Goal: Information Seeking & Learning: Learn about a topic

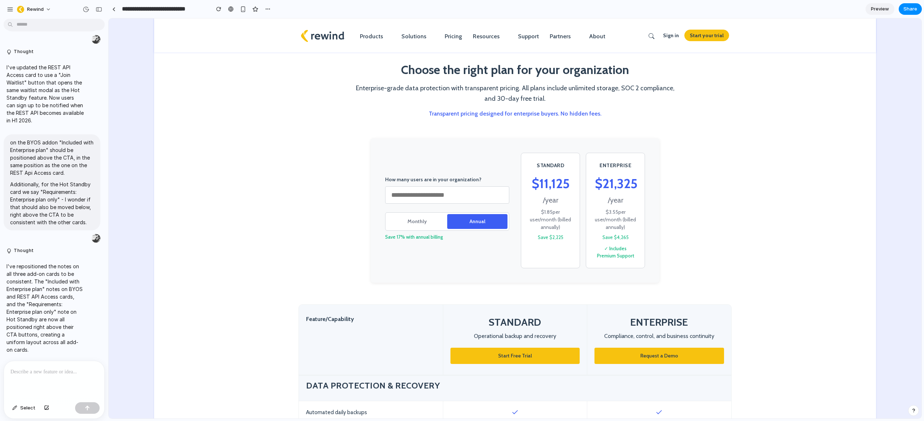
click at [421, 194] on input "***" at bounding box center [447, 194] width 124 height 17
drag, startPoint x: 539, startPoint y: 209, endPoint x: 556, endPoint y: 222, distance: 20.8
click at [556, 222] on div "$ 2.11 per user /month (billed annually)" at bounding box center [550, 219] width 41 height 23
click at [557, 222] on div "$ 2.11 per user /month (billed annually)" at bounding box center [550, 219] width 41 height 23
drag, startPoint x: 556, startPoint y: 218, endPoint x: 557, endPoint y: 223, distance: 4.5
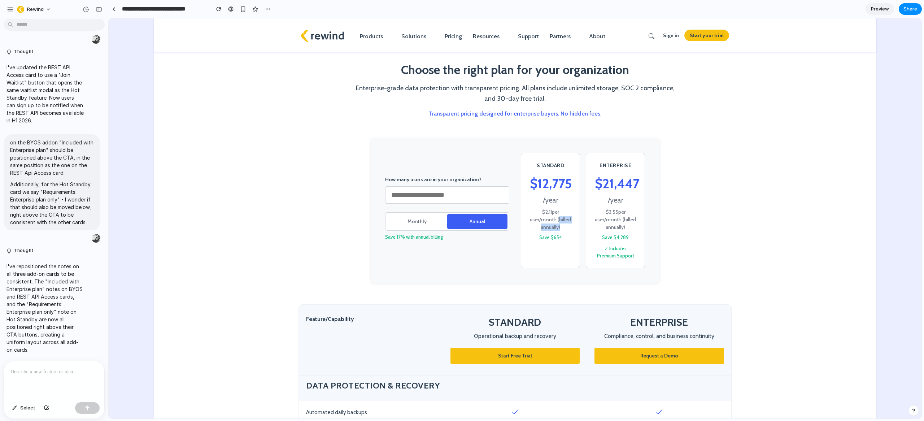
click at [558, 223] on div "$ 2.11 per user /month (billed annually)" at bounding box center [550, 219] width 41 height 23
click at [423, 226] on button "Monthly" at bounding box center [417, 221] width 60 height 15
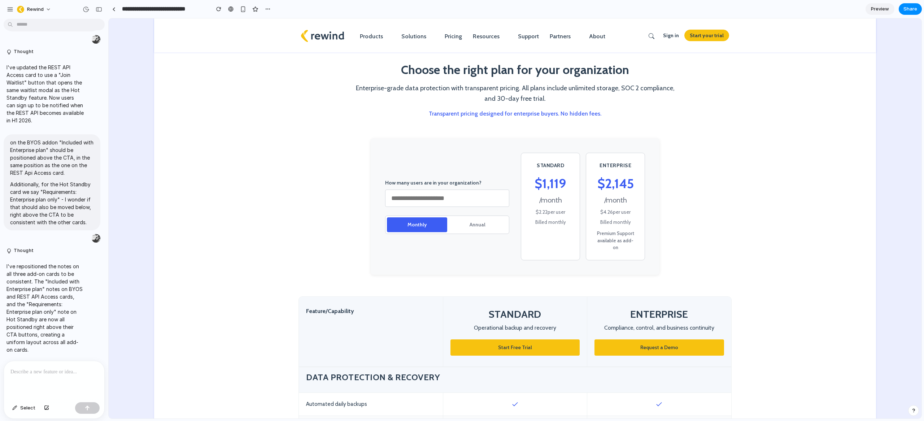
click at [467, 223] on button "Annual" at bounding box center [477, 224] width 60 height 15
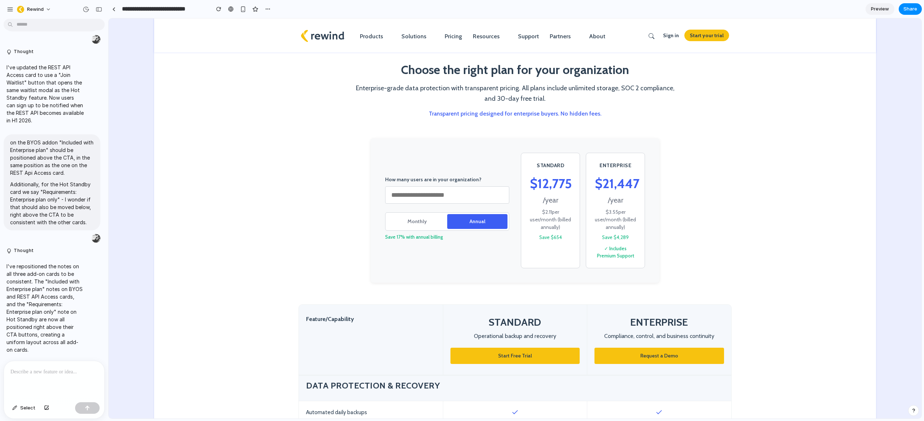
click at [427, 216] on button "Monthly" at bounding box center [417, 221] width 60 height 15
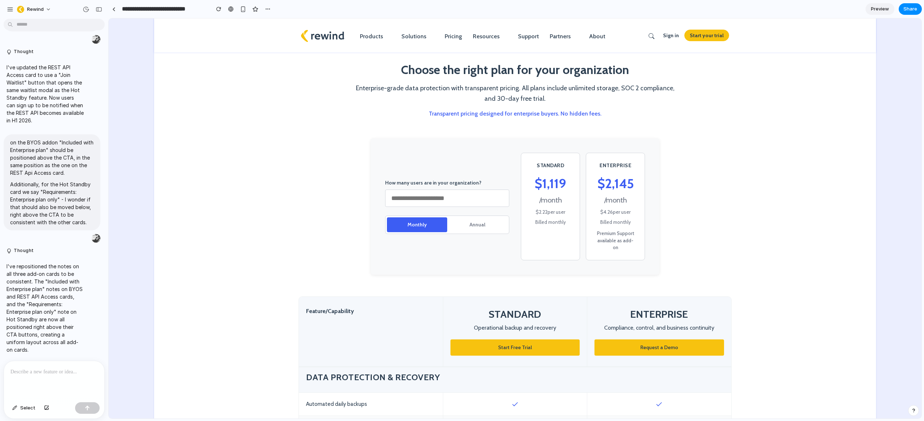
click at [465, 217] on button "Annual" at bounding box center [477, 224] width 60 height 15
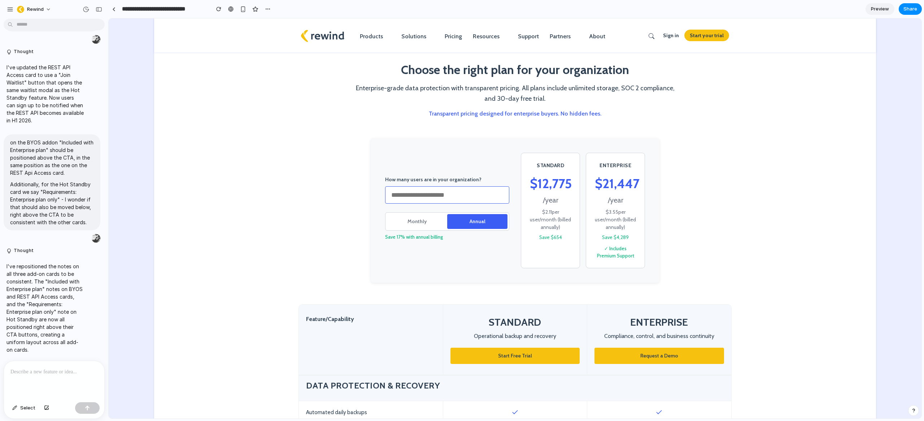
click at [460, 196] on input "***" at bounding box center [447, 194] width 124 height 17
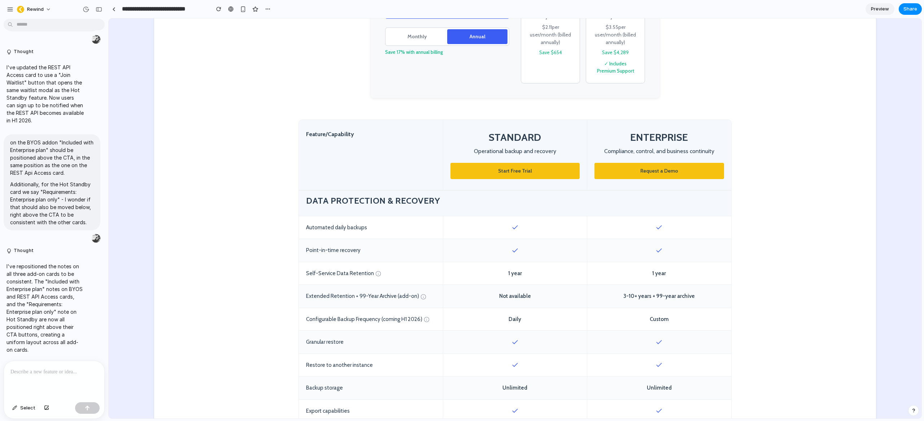
scroll to position [196, 0]
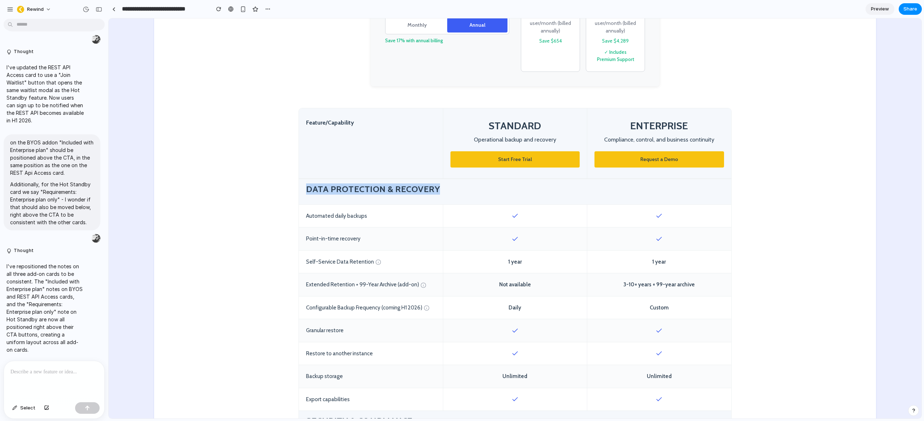
drag, startPoint x: 304, startPoint y: 188, endPoint x: 438, endPoint y: 183, distance: 134.3
click at [438, 183] on h4 "Data Protection & Recovery" at bounding box center [515, 188] width 418 height 11
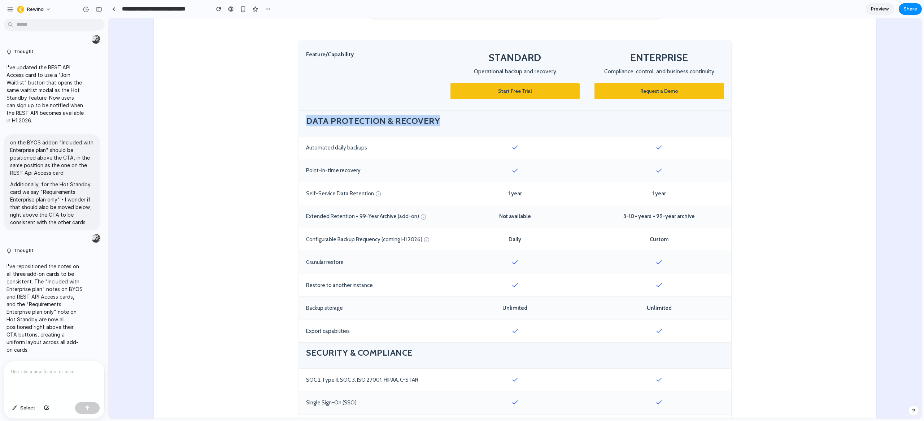
scroll to position [265, 0]
click at [322, 122] on h4 "Data Protection & Recovery" at bounding box center [515, 119] width 418 height 11
drag, startPoint x: 303, startPoint y: 120, endPoint x: 442, endPoint y: 118, distance: 138.6
click at [442, 118] on h4 "Data Protection & Recovery" at bounding box center [515, 119] width 418 height 11
drag, startPoint x: 445, startPoint y: 119, endPoint x: 425, endPoint y: 122, distance: 19.3
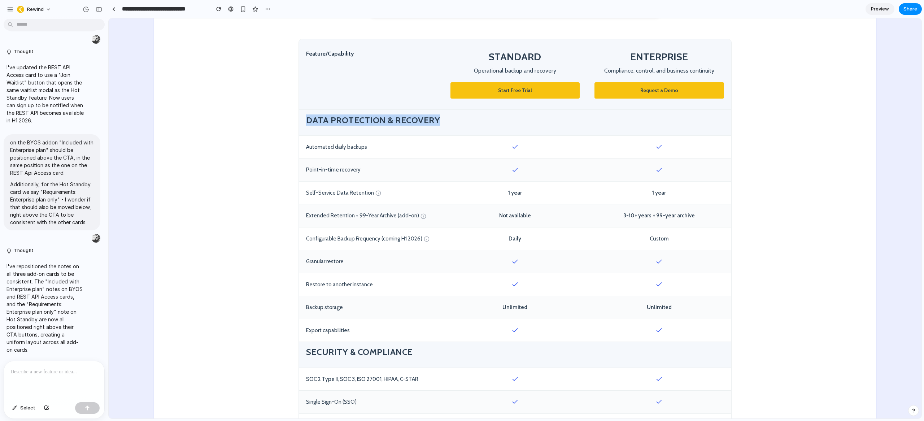
click at [445, 119] on h4 "Data Protection & Recovery" at bounding box center [515, 119] width 418 height 11
drag, startPoint x: 303, startPoint y: 120, endPoint x: 469, endPoint y: 114, distance: 166.4
click at [469, 114] on div "Data Protection & Recovery" at bounding box center [515, 123] width 432 height 26
click at [441, 121] on h4 "Data Protection & Recovery" at bounding box center [515, 119] width 418 height 11
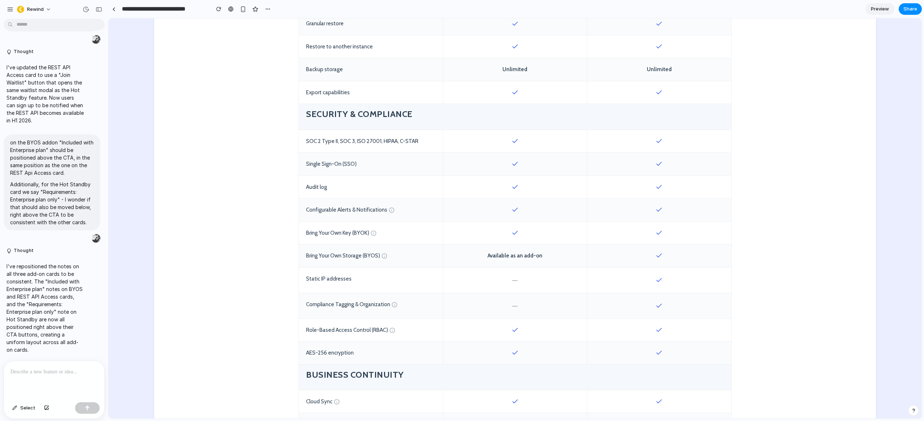
scroll to position [503, 0]
drag, startPoint x: 303, startPoint y: 139, endPoint x: 355, endPoint y: 167, distance: 59.9
click at [355, 167] on div "Feature/Capability STANDARD Operational backup and recovery Start Free Trial EN…" at bounding box center [514, 251] width 433 height 901
click at [355, 167] on div "Single Sign-On (SSO)" at bounding box center [371, 163] width 144 height 23
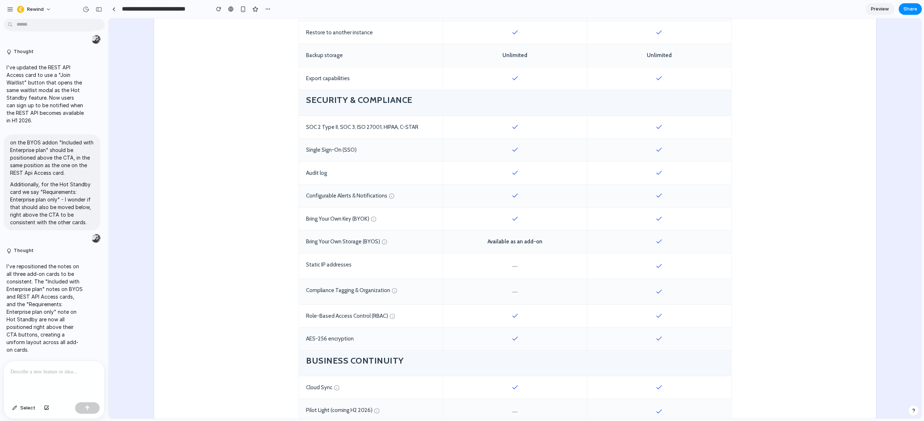
scroll to position [517, 0]
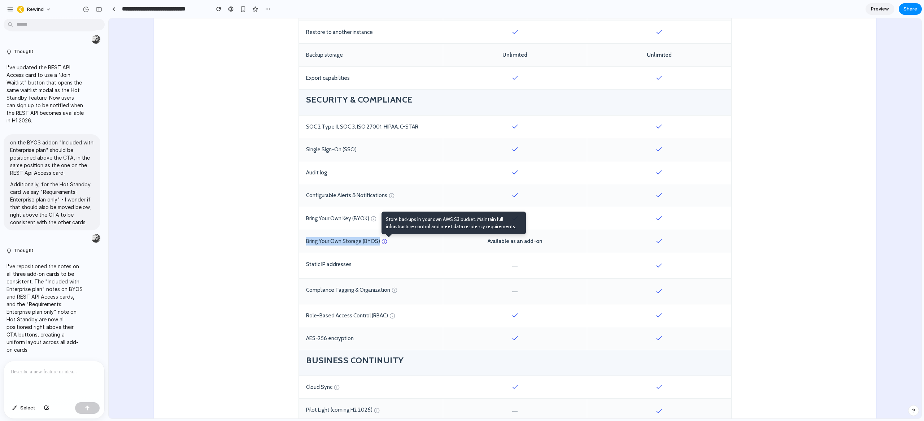
drag, startPoint x: 304, startPoint y: 241, endPoint x: 378, endPoint y: 241, distance: 74.0
click at [378, 241] on div "Bring Your Own Storage (BYOS) Store backups in your own AWS S3 bucket. Maintain…" at bounding box center [371, 241] width 144 height 23
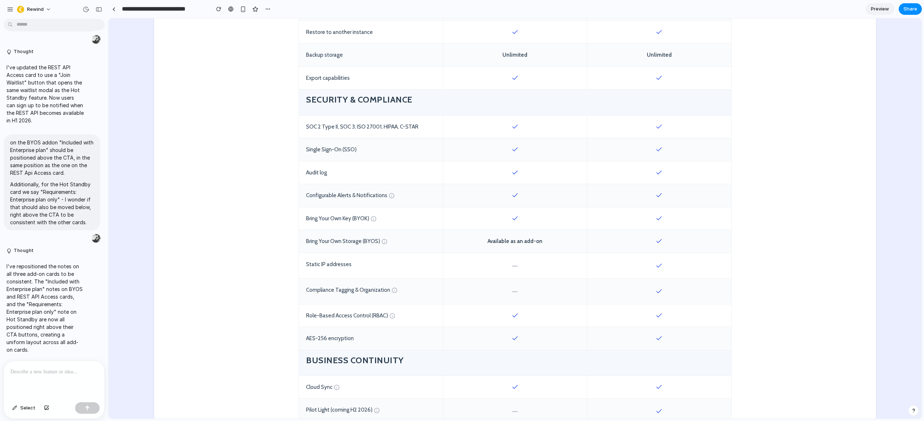
drag, startPoint x: 672, startPoint y: 244, endPoint x: 654, endPoint y: 242, distance: 17.4
click at [670, 244] on div at bounding box center [659, 241] width 144 height 23
click at [659, 241] on icon at bounding box center [658, 240] width 7 height 7
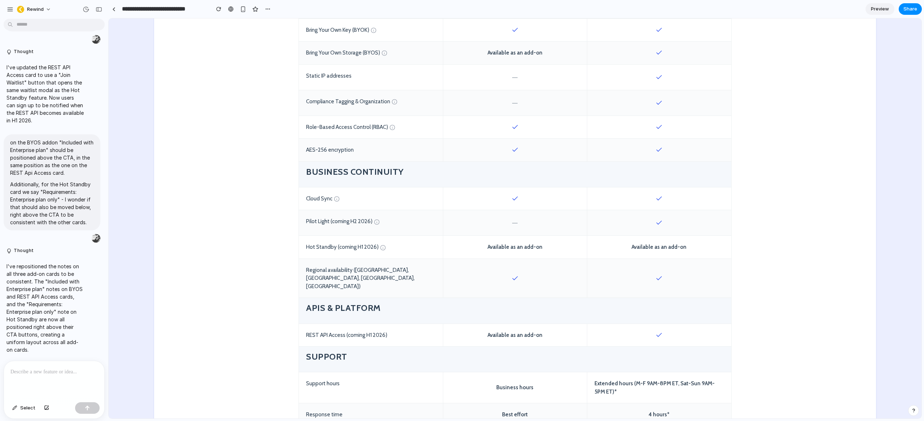
scroll to position [708, 0]
click at [361, 219] on div "Pilot Light (coming H2 2026)" at bounding box center [371, 220] width 144 height 25
click at [360, 219] on div "Pilot Light (coming H2 2026)" at bounding box center [371, 220] width 144 height 25
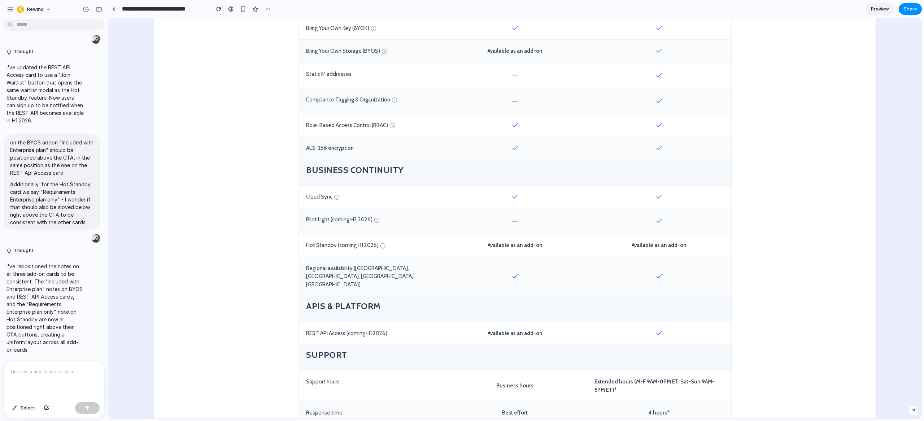
click at [340, 223] on div "Pilot Light (coming H2 2026)" at bounding box center [371, 220] width 144 height 25
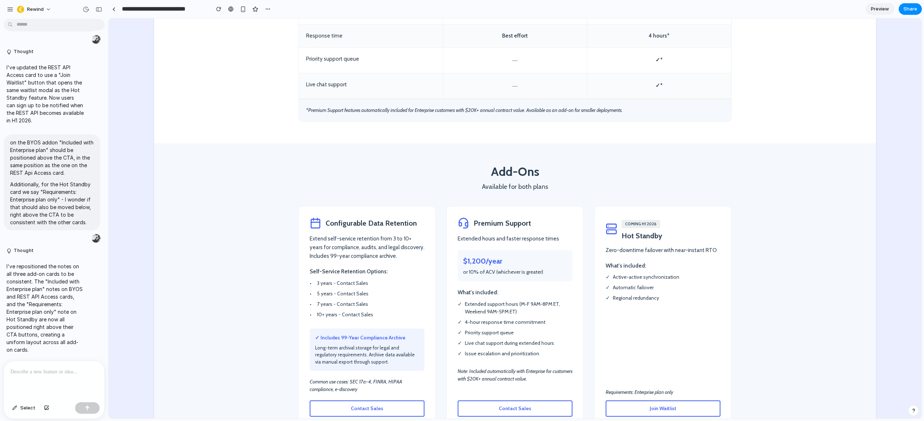
scroll to position [1122, 0]
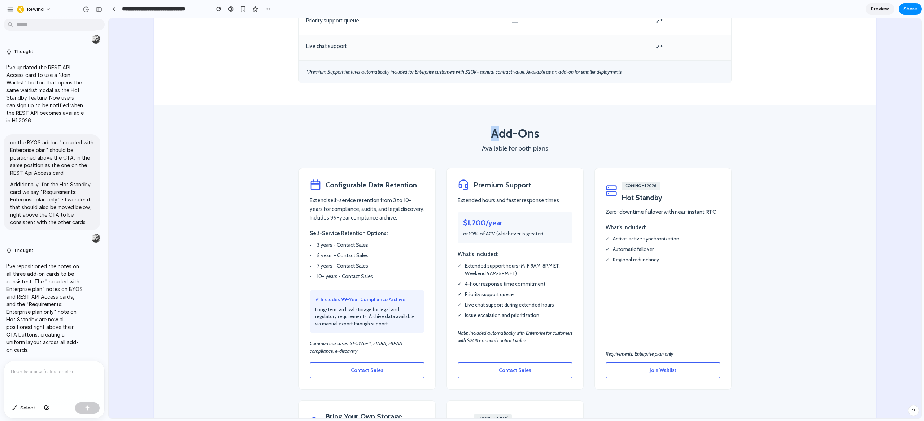
drag, startPoint x: 487, startPoint y: 117, endPoint x: 492, endPoint y: 118, distance: 5.3
click at [492, 127] on h2 "Add-Ons" at bounding box center [514, 133] width 433 height 13
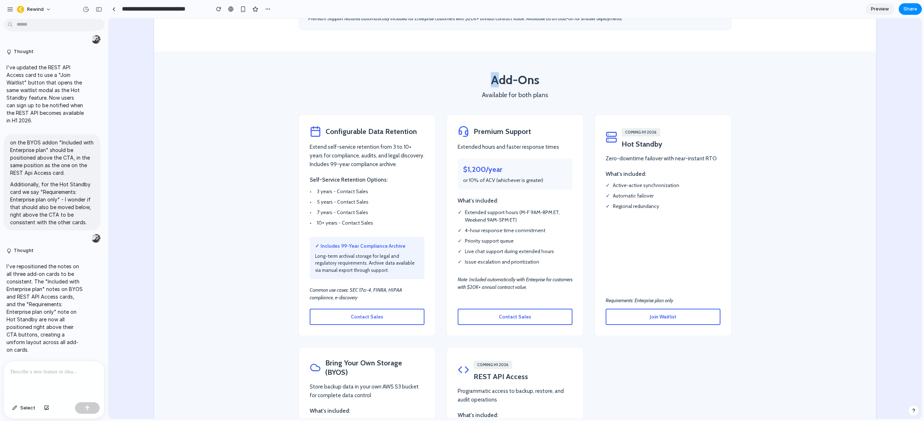
scroll to position [1185, 0]
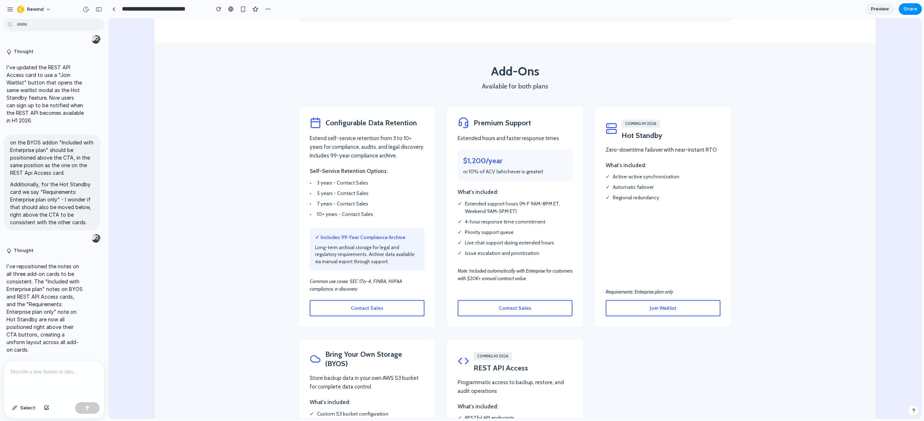
click at [510, 65] on h2 "Add-Ons" at bounding box center [514, 71] width 433 height 13
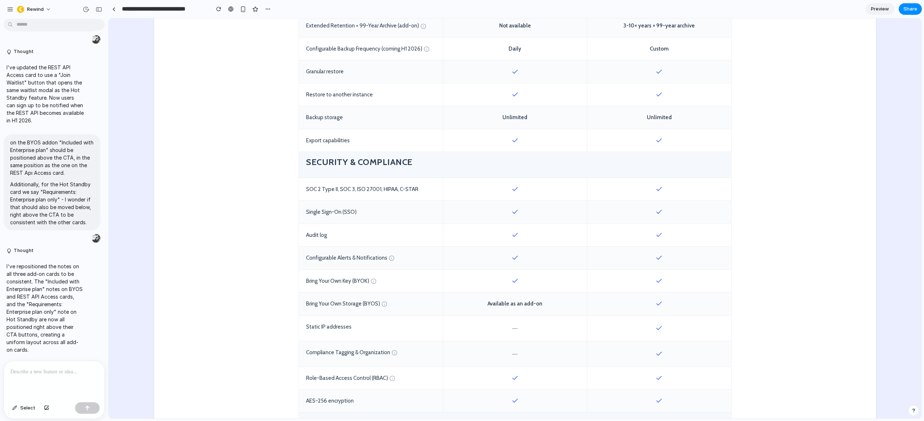
scroll to position [484, 0]
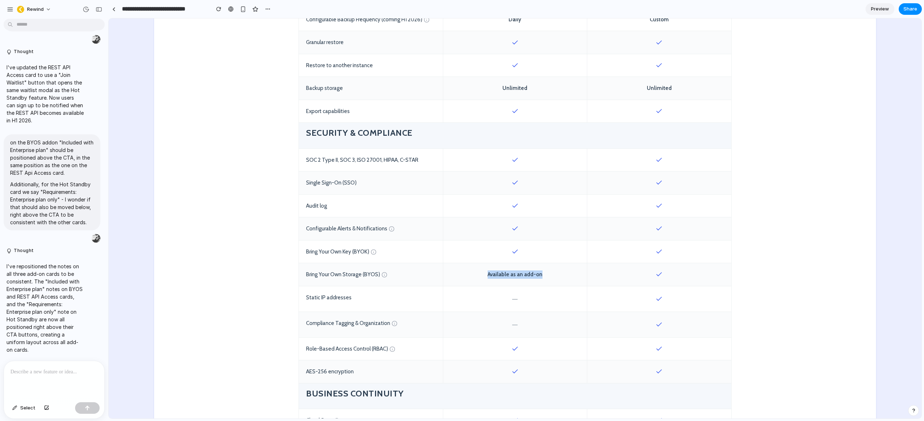
drag, startPoint x: 544, startPoint y: 278, endPoint x: 455, endPoint y: 275, distance: 89.2
click at [455, 275] on div "Available as an add-on" at bounding box center [515, 274] width 144 height 23
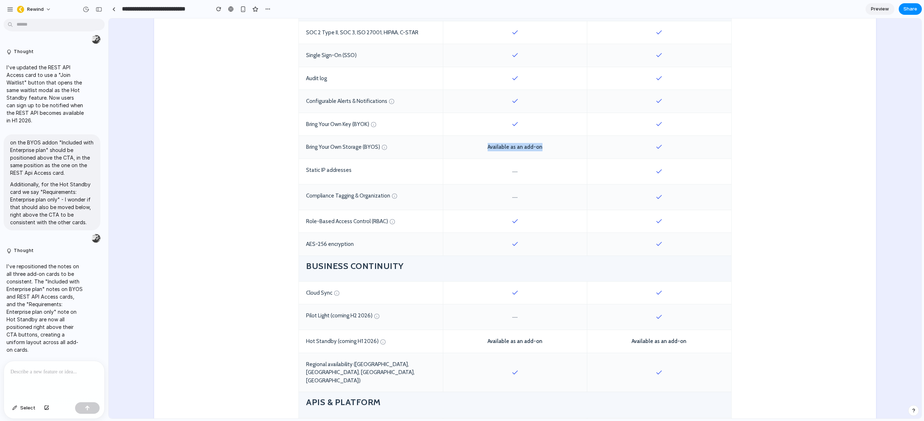
scroll to position [661, 0]
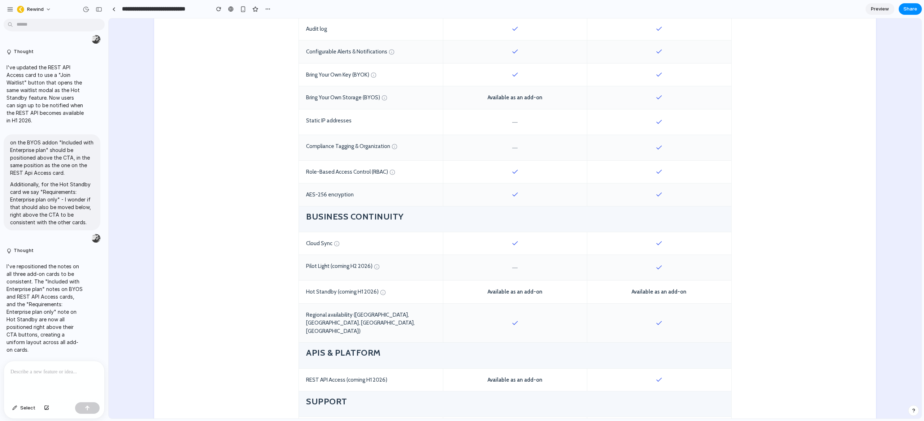
click at [555, 294] on div "Available as an add-on" at bounding box center [515, 291] width 144 height 23
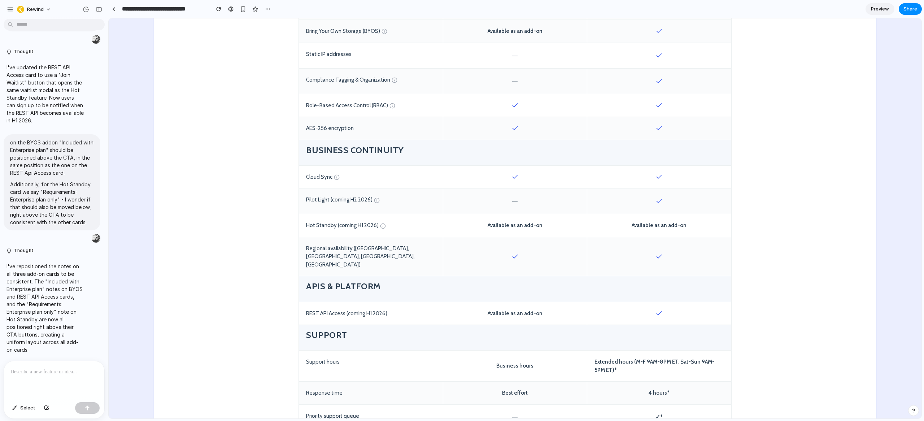
scroll to position [785, 0]
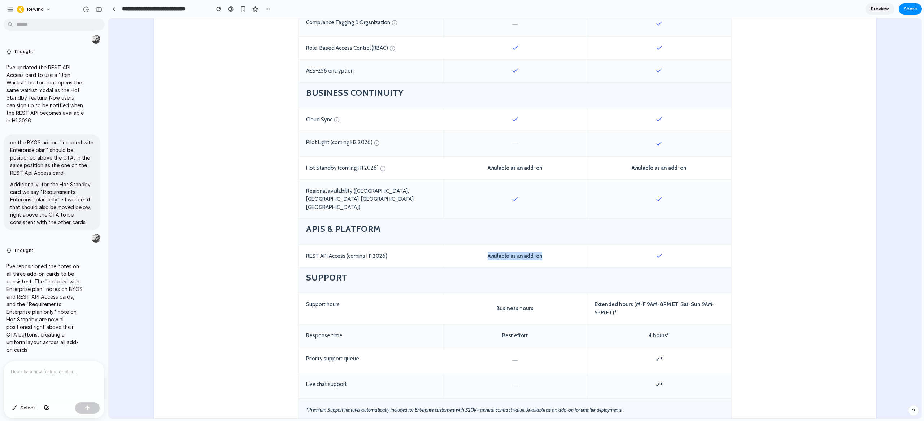
drag, startPoint x: 546, startPoint y: 238, endPoint x: 459, endPoint y: 236, distance: 87.0
click at [460, 245] on div "Available as an add-on" at bounding box center [515, 256] width 144 height 23
click at [499, 245] on div "Available as an add-on" at bounding box center [515, 256] width 144 height 23
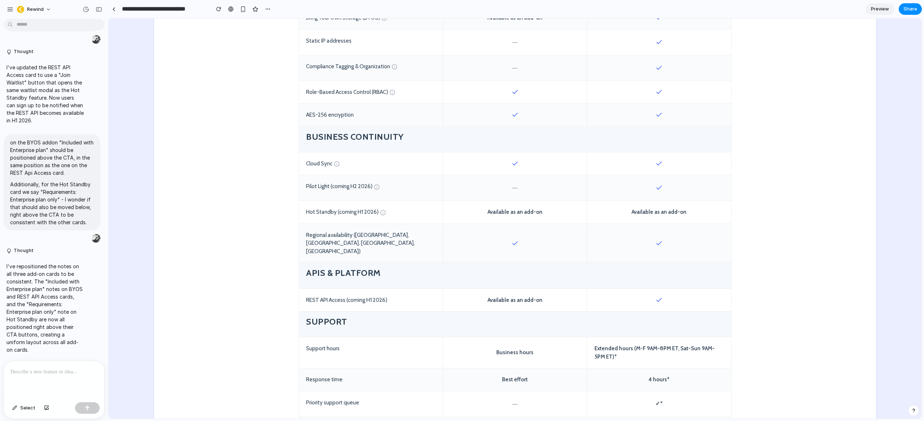
scroll to position [751, 0]
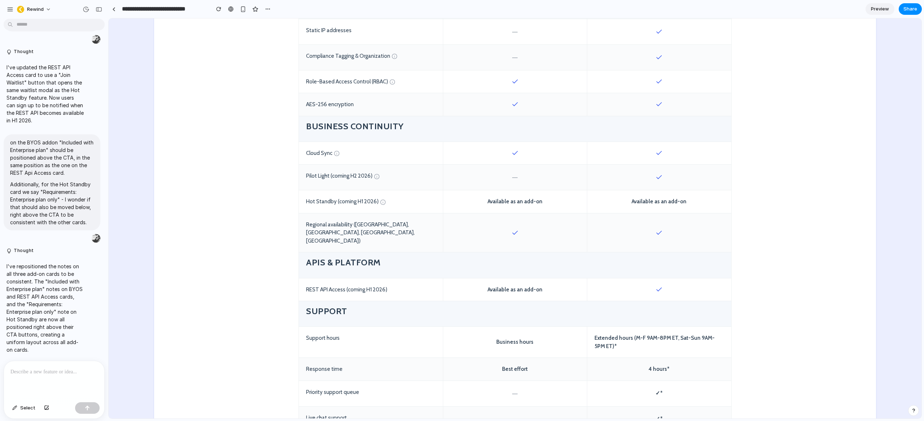
drag, startPoint x: 673, startPoint y: 275, endPoint x: 649, endPoint y: 274, distance: 23.8
click at [649, 278] on div at bounding box center [659, 289] width 144 height 23
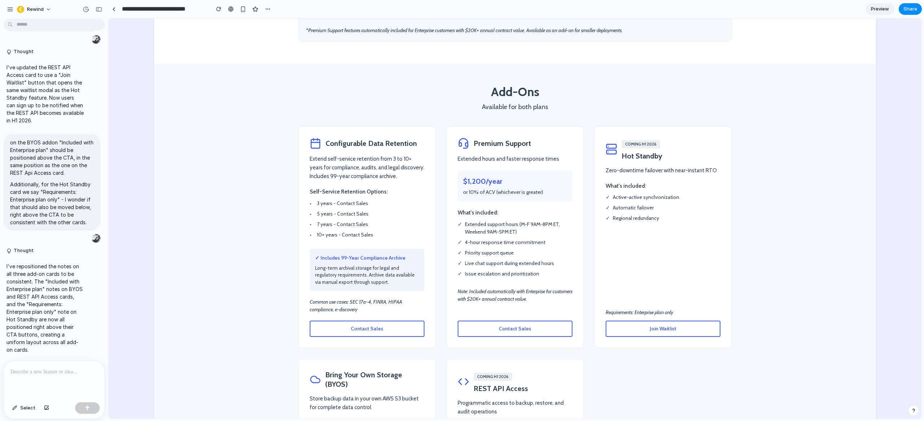
scroll to position [1164, 0]
drag, startPoint x: 485, startPoint y: 75, endPoint x: 539, endPoint y: 78, distance: 53.5
click at [538, 85] on h2 "Add-Ons" at bounding box center [514, 91] width 433 height 13
click at [539, 85] on h2 "Add-Ons" at bounding box center [514, 91] width 433 height 13
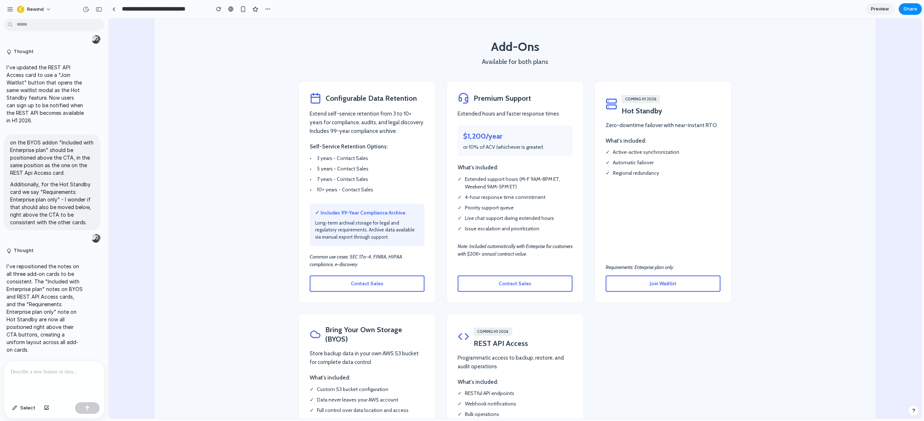
scroll to position [1212, 0]
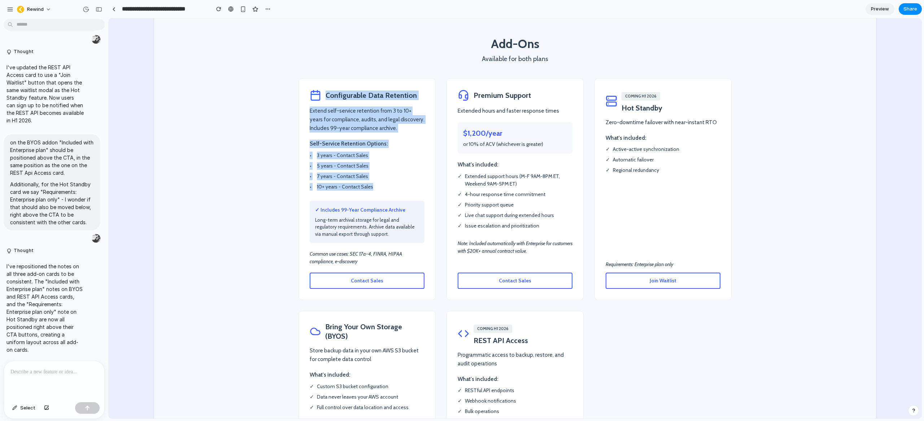
drag, startPoint x: 323, startPoint y: 79, endPoint x: 376, endPoint y: 170, distance: 105.4
click at [376, 170] on div "Configurable Data Retention Extend self-service retention from 3 to 10+ years f…" at bounding box center [366, 189] width 137 height 222
click at [376, 183] on li "• 10+ years - Contact Sales" at bounding box center [367, 187] width 115 height 8
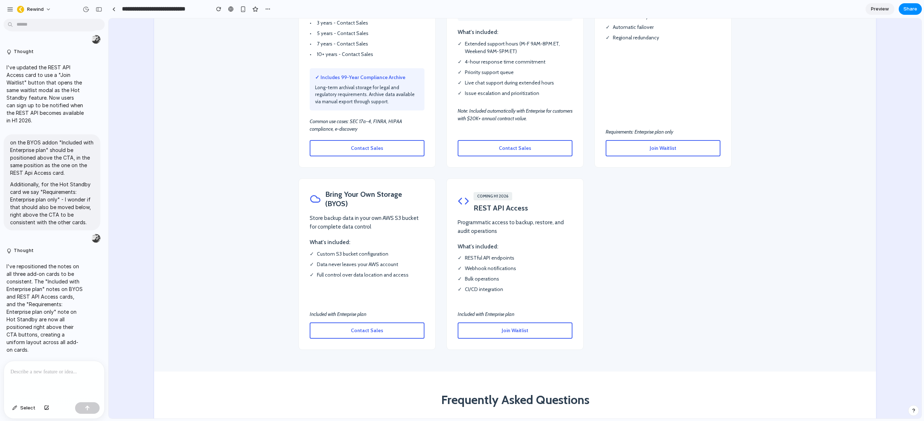
scroll to position [1349, 0]
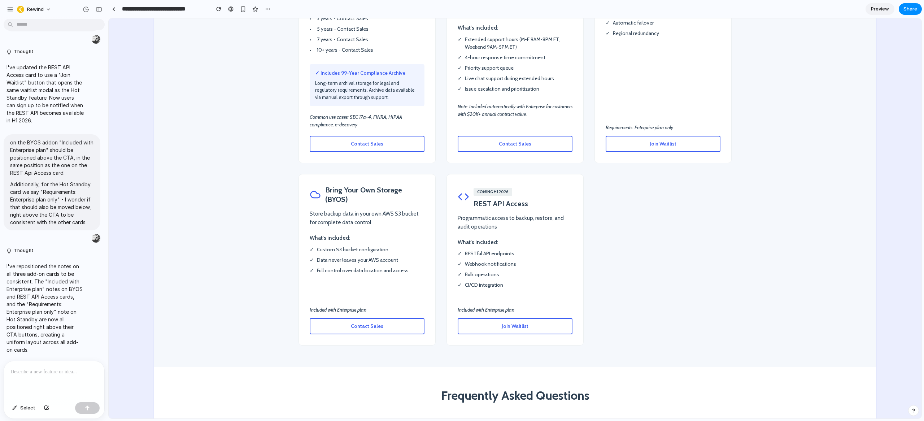
click at [512, 323] on span "Join Waitlist" at bounding box center [515, 326] width 27 height 6
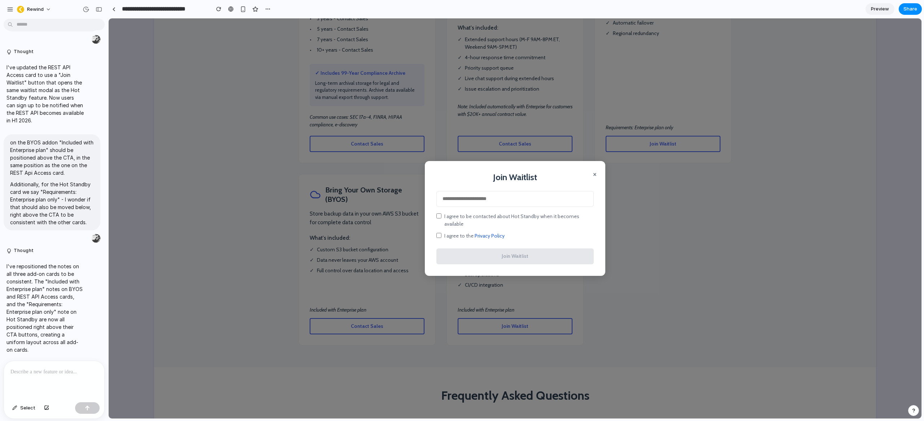
drag, startPoint x: 591, startPoint y: 179, endPoint x: 587, endPoint y: 178, distance: 4.0
click at [593, 178] on button "×" at bounding box center [595, 174] width 4 height 9
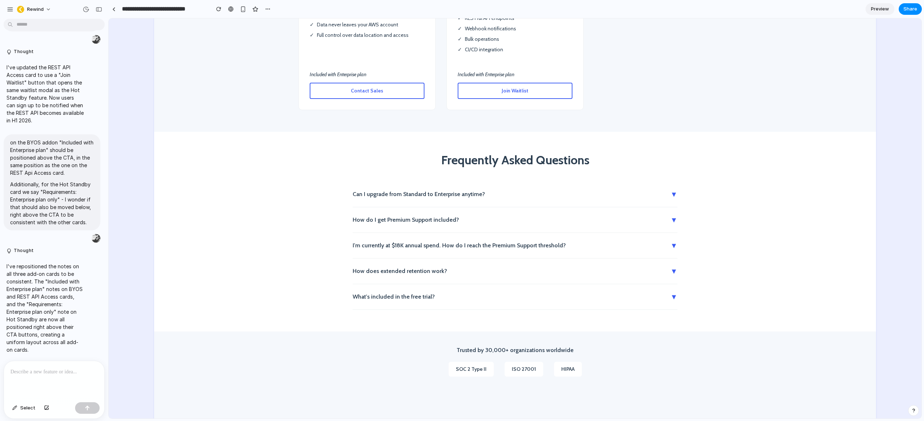
scroll to position [1592, 0]
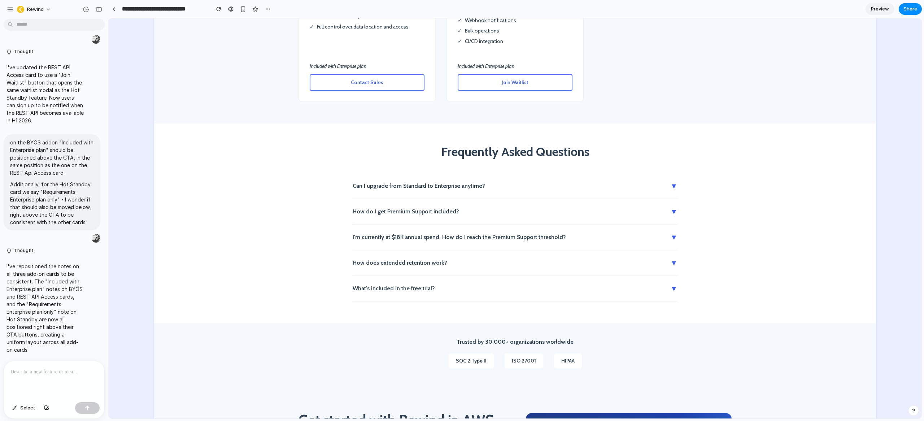
drag, startPoint x: 411, startPoint y: 194, endPoint x: 414, endPoint y: 186, distance: 8.7
click at [411, 199] on button "How do I get Premium Support included? ▼" at bounding box center [515, 211] width 325 height 25
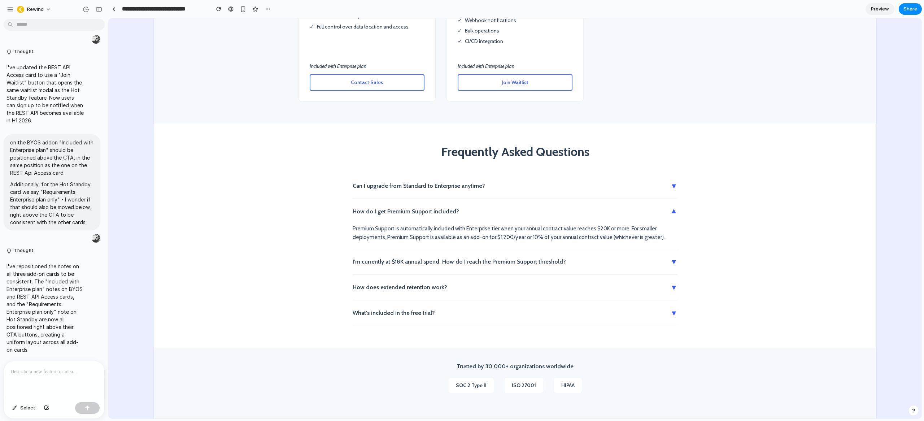
click at [419, 175] on button "Can I upgrade from Standard to Enterprise anytime? ▼" at bounding box center [515, 185] width 325 height 25
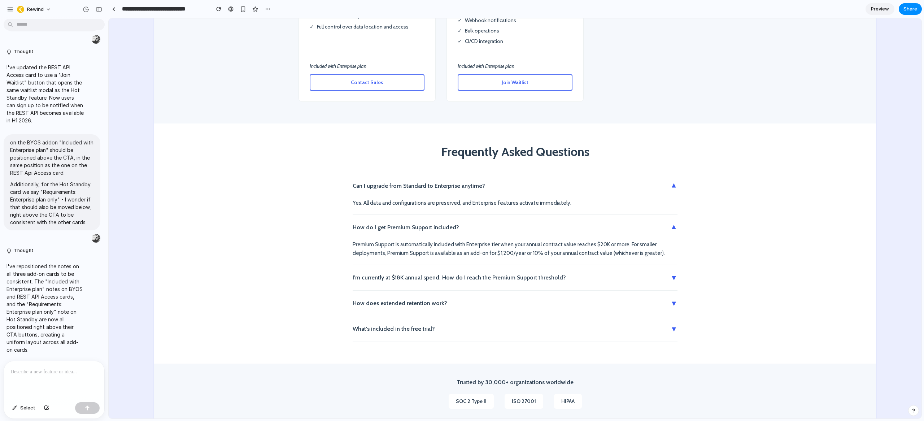
drag, startPoint x: 424, startPoint y: 265, endPoint x: 423, endPoint y: 271, distance: 5.8
click at [424, 265] on button "I'm currently at $18K annual spend. How do I reach the Premium Support threshol…" at bounding box center [515, 277] width 325 height 25
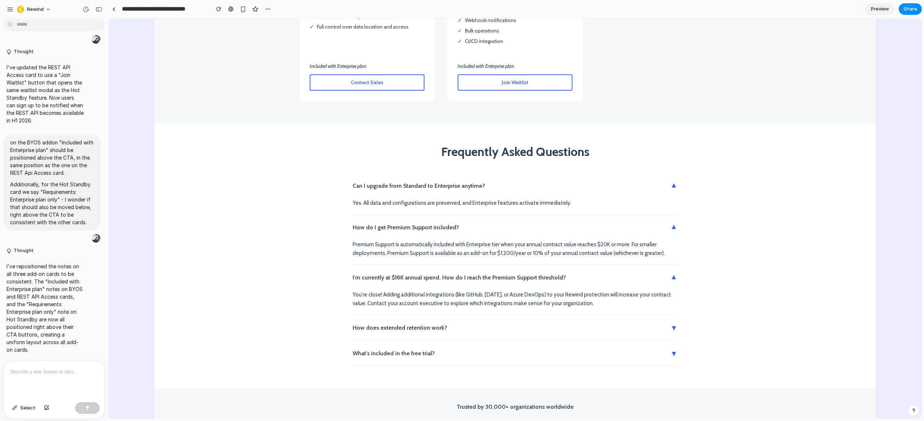
click at [430, 315] on button "How does extended retention work? ▼" at bounding box center [515, 327] width 325 height 25
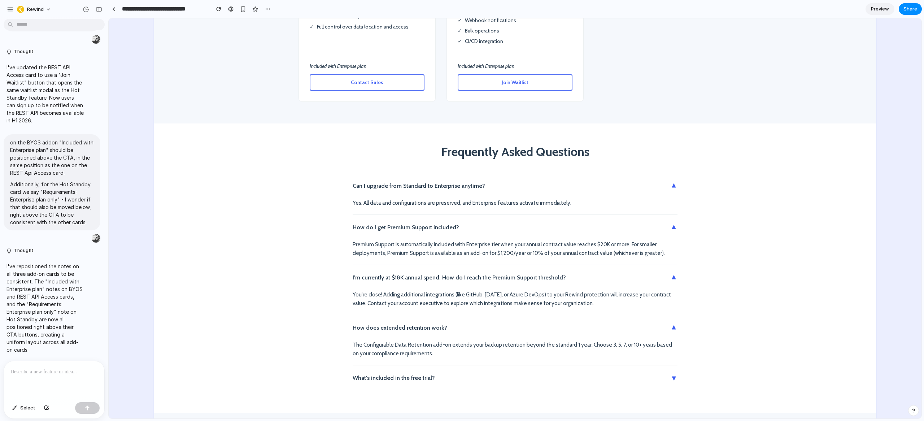
click at [419, 365] on button "What's included in the free trial? ▼" at bounding box center [515, 377] width 325 height 25
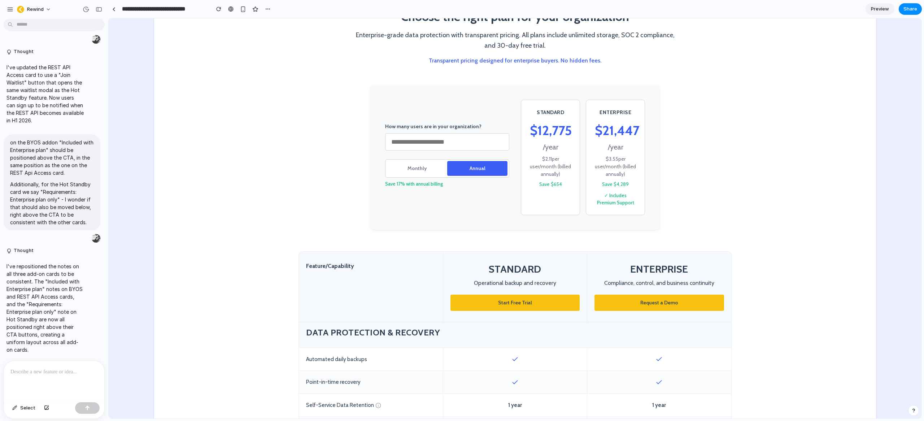
scroll to position [240, 0]
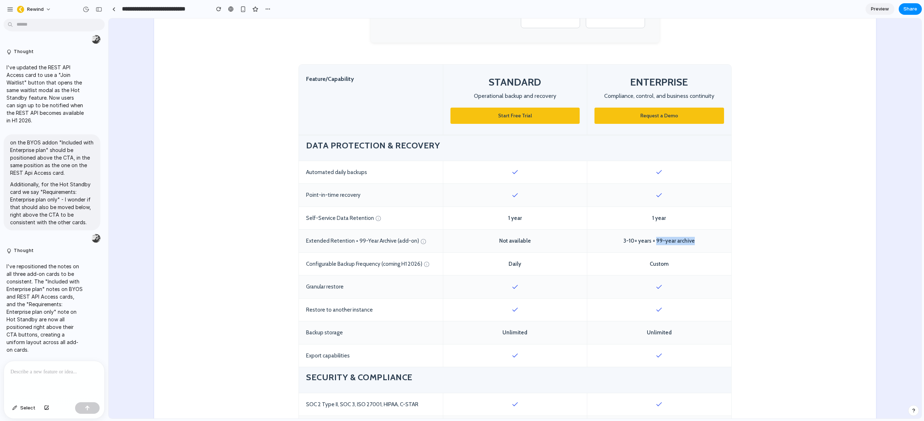
drag, startPoint x: 694, startPoint y: 241, endPoint x: 654, endPoint y: 240, distance: 39.7
click at [654, 240] on div "3-10+ years + 99-year archive" at bounding box center [659, 240] width 144 height 23
drag, startPoint x: 696, startPoint y: 241, endPoint x: 683, endPoint y: 242, distance: 13.4
click at [696, 241] on div "3-10+ years + 99-year archive" at bounding box center [659, 240] width 144 height 23
drag, startPoint x: 674, startPoint y: 218, endPoint x: 296, endPoint y: 215, distance: 378.1
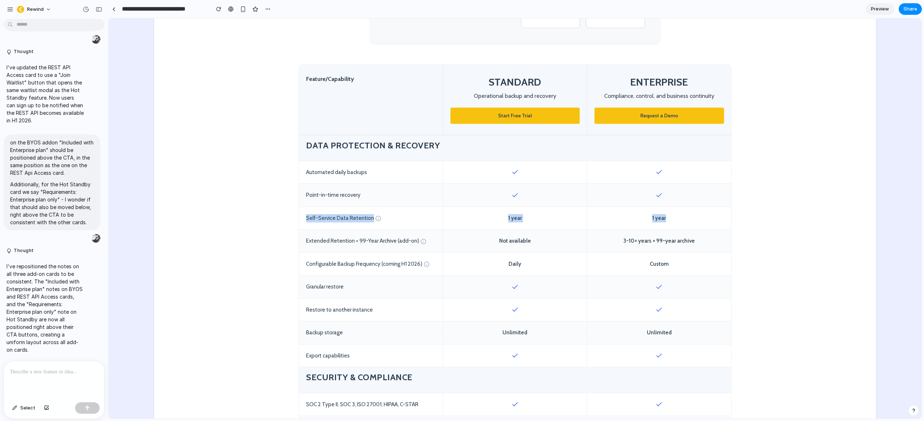
click at [299, 215] on div "Self-Service Data Retention 1 year 1 year" at bounding box center [515, 218] width 432 height 23
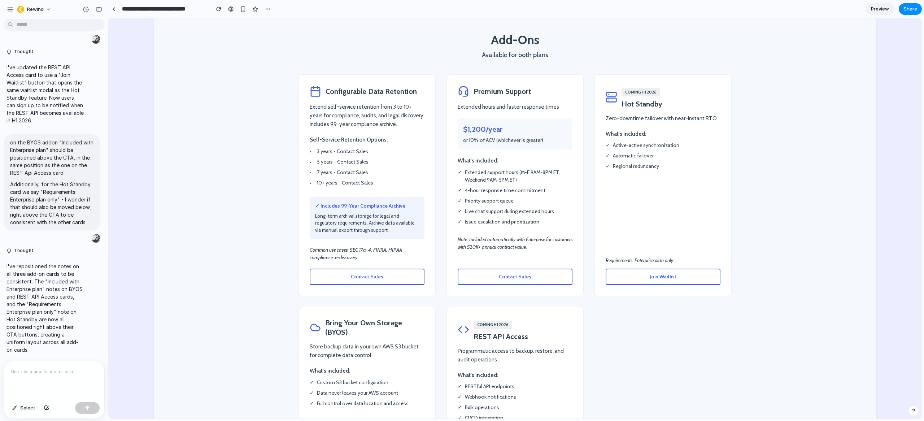
scroll to position [1210, 0]
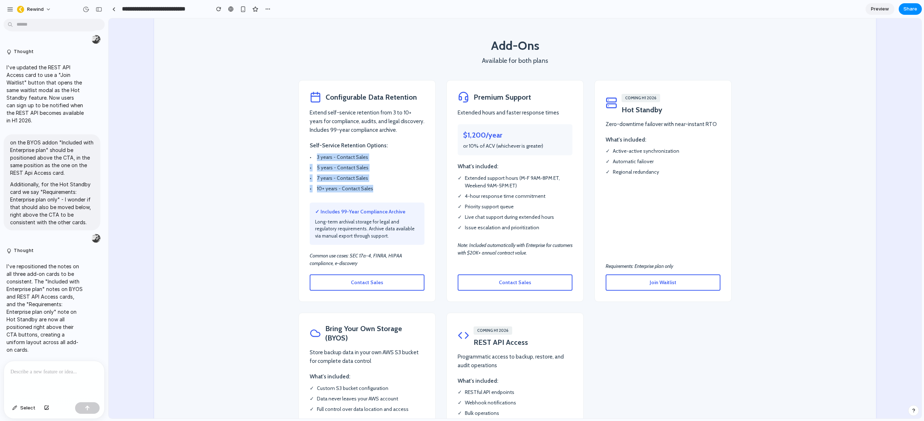
drag, startPoint x: 350, startPoint y: 168, endPoint x: 314, endPoint y: 138, distance: 47.7
click at [314, 153] on ul "• 3 years - Contact Sales • 5 years - Contact Sales • 7 years - Contact Sales •…" at bounding box center [367, 172] width 115 height 39
drag, startPoint x: 368, startPoint y: 172, endPoint x: 373, endPoint y: 173, distance: 4.7
click at [368, 185] on li "• 10+ years - Contact Sales" at bounding box center [367, 189] width 115 height 8
drag, startPoint x: 377, startPoint y: 173, endPoint x: 308, endPoint y: 137, distance: 78.1
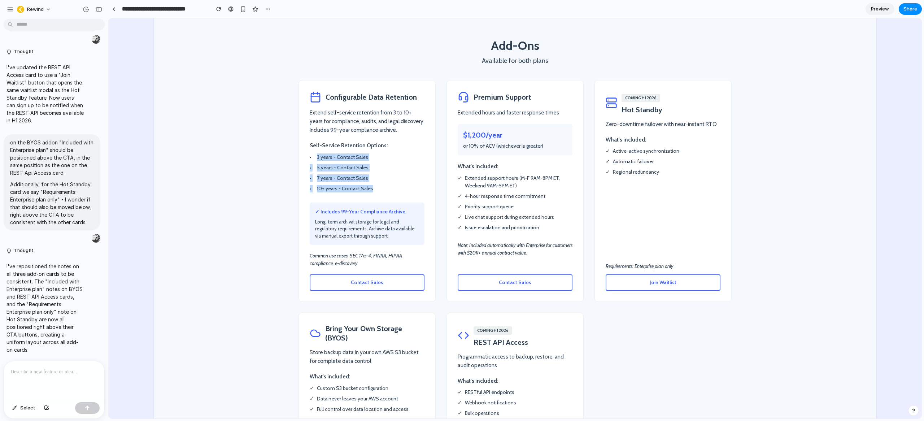
click at [310, 153] on ul "• 3 years - Contact Sales • 5 years - Contact Sales • 7 years - Contact Sales •…" at bounding box center [367, 172] width 115 height 39
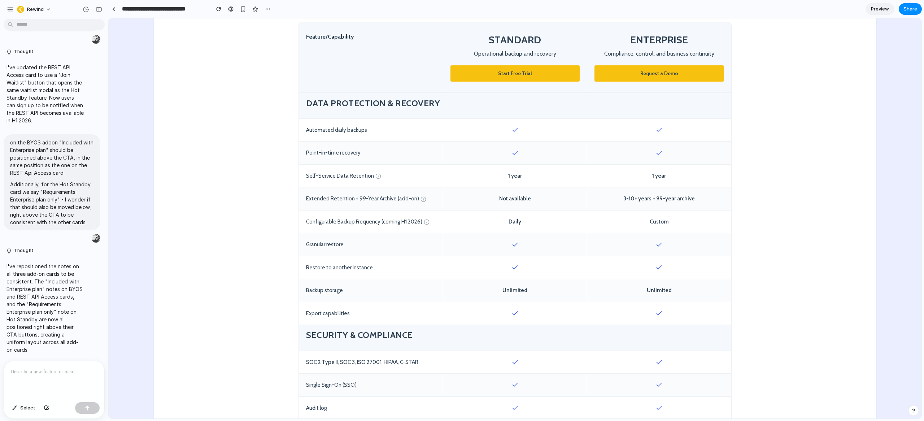
scroll to position [233, 0]
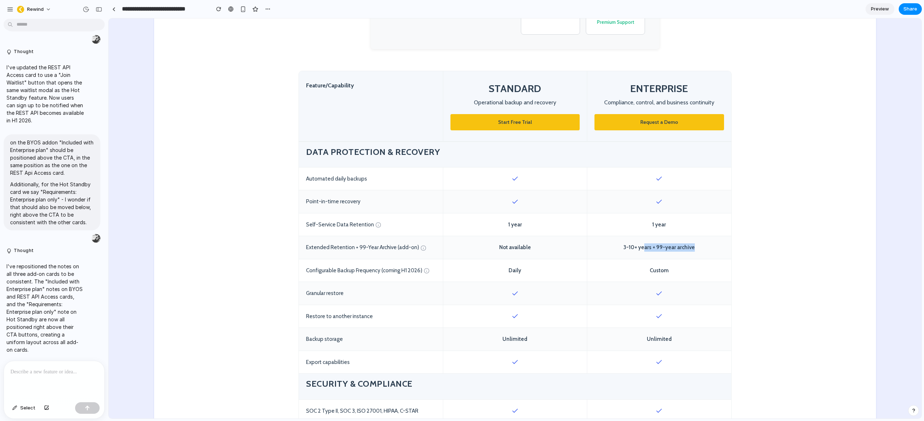
drag, startPoint x: 699, startPoint y: 248, endPoint x: 643, endPoint y: 251, distance: 56.0
click at [643, 251] on div "3-10+ years + 99-year archive" at bounding box center [659, 247] width 144 height 23
drag, startPoint x: 643, startPoint y: 251, endPoint x: 634, endPoint y: 251, distance: 9.7
click at [643, 251] on div "3-10+ years + 99-year archive" at bounding box center [659, 247] width 144 height 23
drag, startPoint x: 622, startPoint y: 249, endPoint x: 678, endPoint y: 247, distance: 55.6
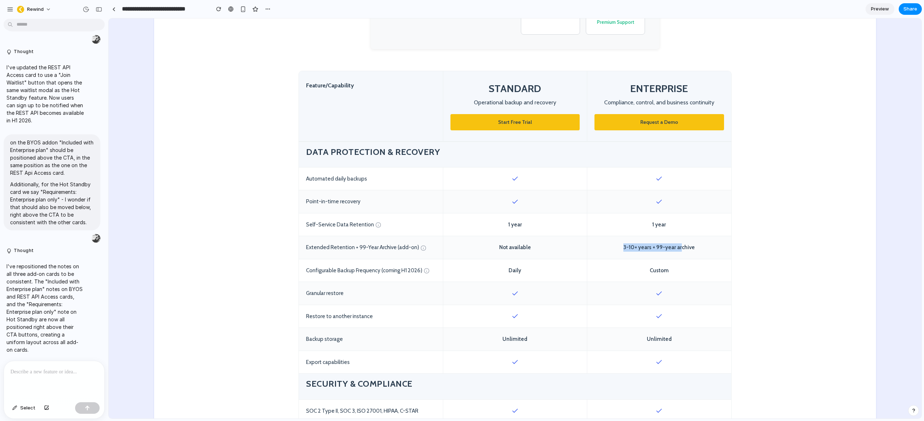
click at [678, 247] on div "3-10+ years + 99-year archive" at bounding box center [659, 247] width 144 height 23
click at [681, 247] on div "3-10+ years + 99-year archive" at bounding box center [659, 247] width 144 height 23
drag, startPoint x: 694, startPoint y: 247, endPoint x: 655, endPoint y: 248, distance: 39.3
click at [655, 248] on div "3-10+ years + 99-year archive" at bounding box center [659, 247] width 144 height 23
drag, startPoint x: 350, startPoint y: 247, endPoint x: 306, endPoint y: 242, distance: 43.9
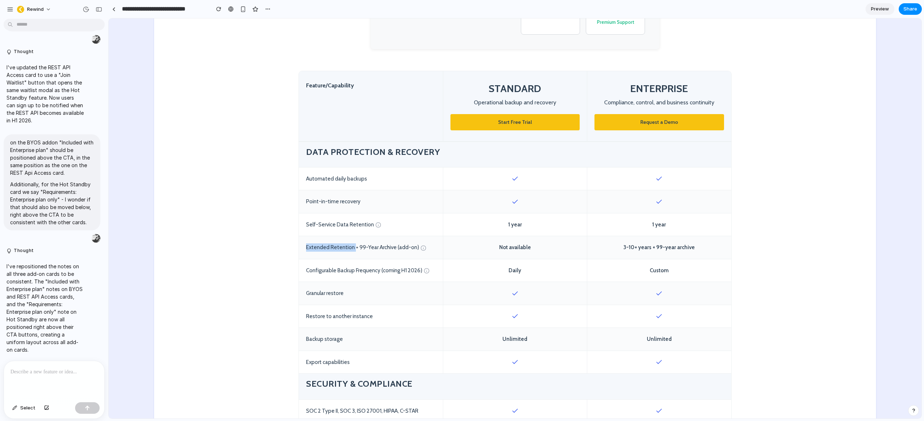
click at [302, 245] on div "Extended Retention + 99-Year Archive (add-on)" at bounding box center [371, 247] width 144 height 23
drag, startPoint x: 678, startPoint y: 224, endPoint x: 641, endPoint y: 224, distance: 37.5
click at [641, 224] on div "1 year" at bounding box center [659, 224] width 144 height 23
drag, startPoint x: 698, startPoint y: 248, endPoint x: 654, endPoint y: 248, distance: 44.0
click at [654, 248] on div "3-10+ years + 99-year archive" at bounding box center [659, 247] width 144 height 23
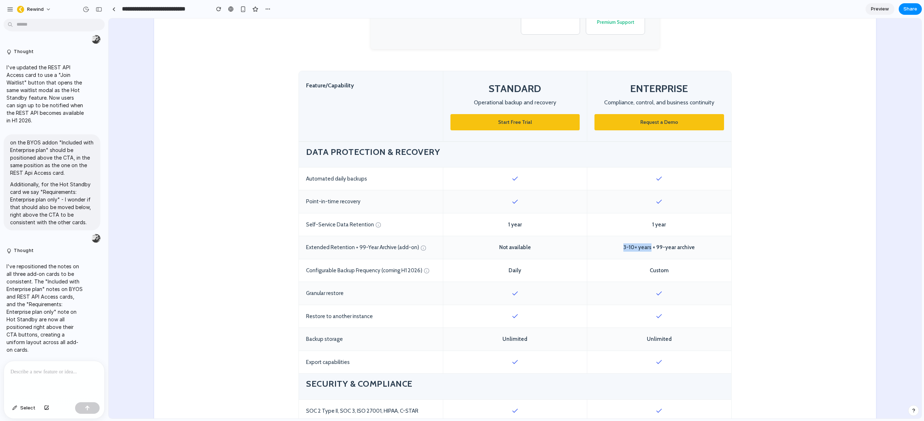
drag, startPoint x: 649, startPoint y: 248, endPoint x: 620, endPoint y: 248, distance: 29.2
click at [620, 248] on div "3-10+ years + 99-year archive" at bounding box center [659, 247] width 144 height 23
drag, startPoint x: 696, startPoint y: 248, endPoint x: 653, endPoint y: 247, distance: 42.6
click at [653, 247] on div "3-10+ years + 99-year archive" at bounding box center [659, 247] width 144 height 23
click at [675, 249] on div "3-10+ years + 99-year archive" at bounding box center [659, 247] width 144 height 23
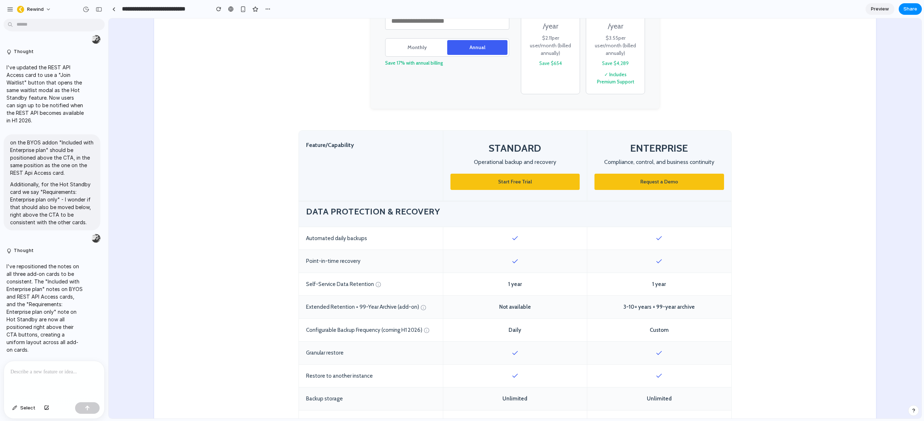
scroll to position [16, 0]
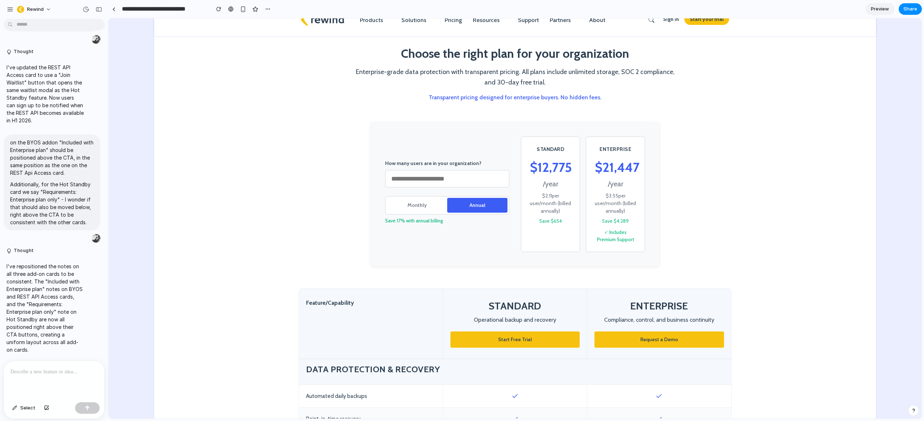
click at [413, 178] on input "***" at bounding box center [447, 178] width 124 height 17
click at [425, 180] on input "***" at bounding box center [447, 178] width 124 height 17
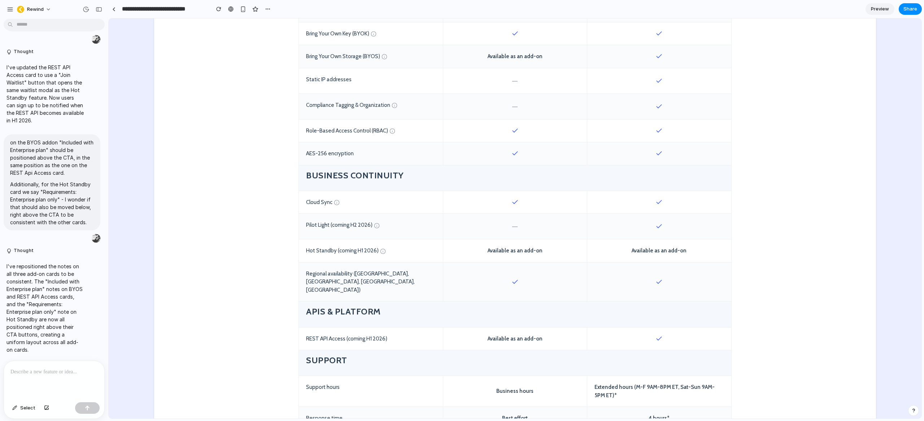
scroll to position [717, 0]
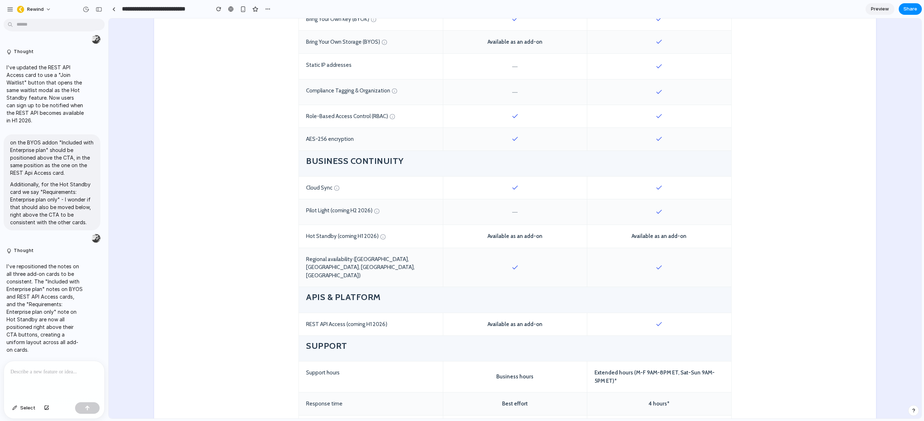
type input "***"
drag, startPoint x: 684, startPoint y: 237, endPoint x: 294, endPoint y: 235, distance: 390.8
click at [294, 235] on section "Feature/Capability STANDARD Operational backup and recovery Start Free Trial EN…" at bounding box center [515, 49] width 722 height 923
click at [661, 235] on div "Available as an add-on" at bounding box center [659, 236] width 144 height 23
drag, startPoint x: 695, startPoint y: 236, endPoint x: 621, endPoint y: 235, distance: 73.6
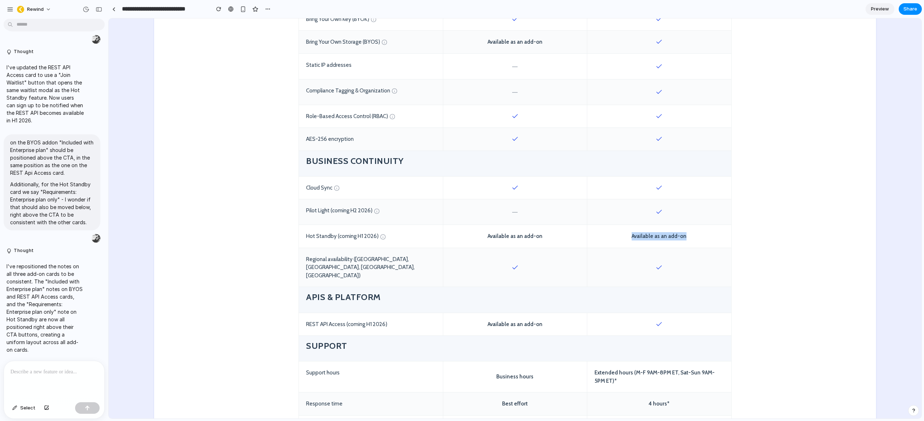
click at [621, 235] on div "Available as an add-on" at bounding box center [659, 236] width 144 height 23
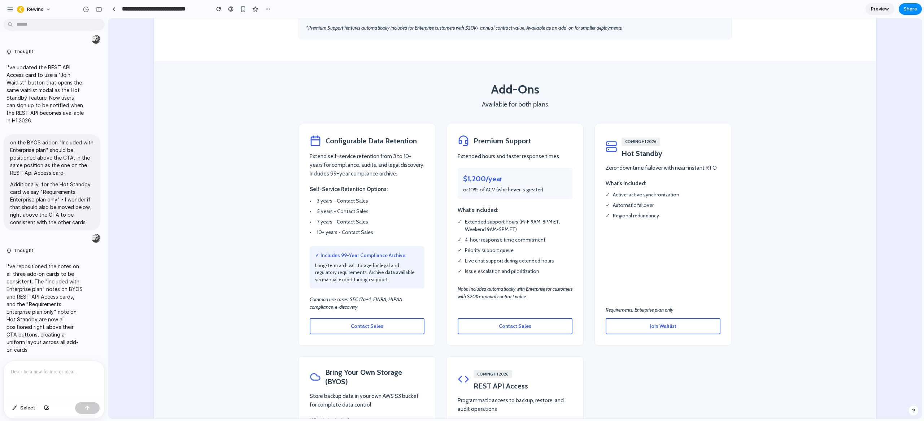
scroll to position [1182, 0]
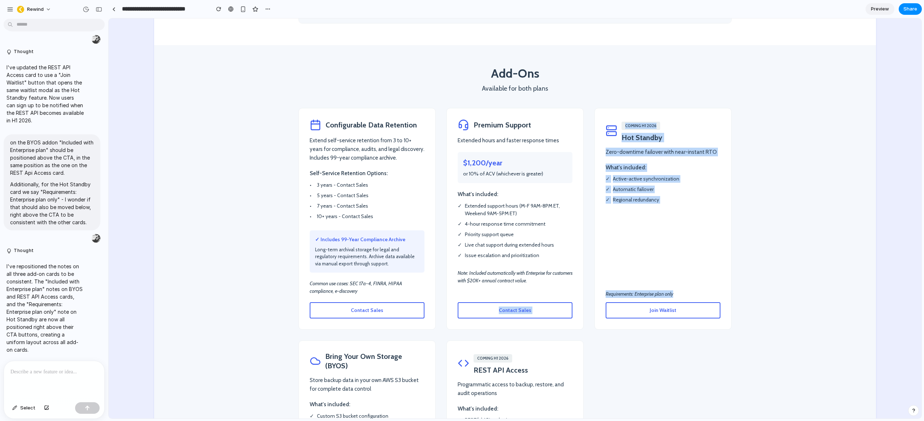
drag, startPoint x: 678, startPoint y: 277, endPoint x: 543, endPoint y: 275, distance: 134.6
click at [543, 275] on div "Configurable Data Retention Extend self-service retention from 3 to 10+ years f…" at bounding box center [514, 310] width 433 height 404
click at [628, 290] on p "Requirements: Enterprise plan only" at bounding box center [662, 294] width 115 height 8
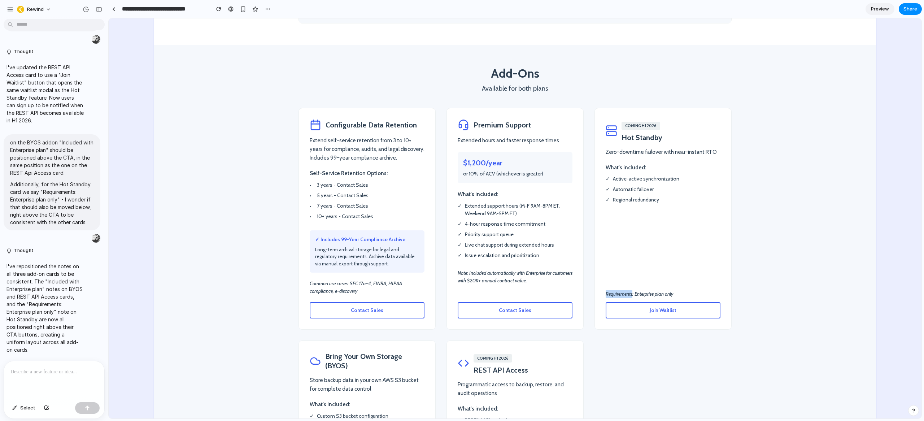
click at [628, 290] on p "Requirements: Enterprise plan only" at bounding box center [662, 294] width 115 height 8
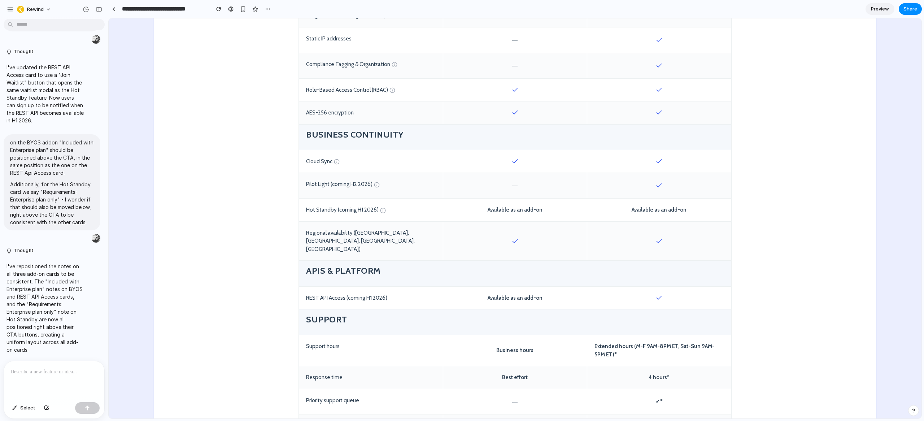
scroll to position [670, 0]
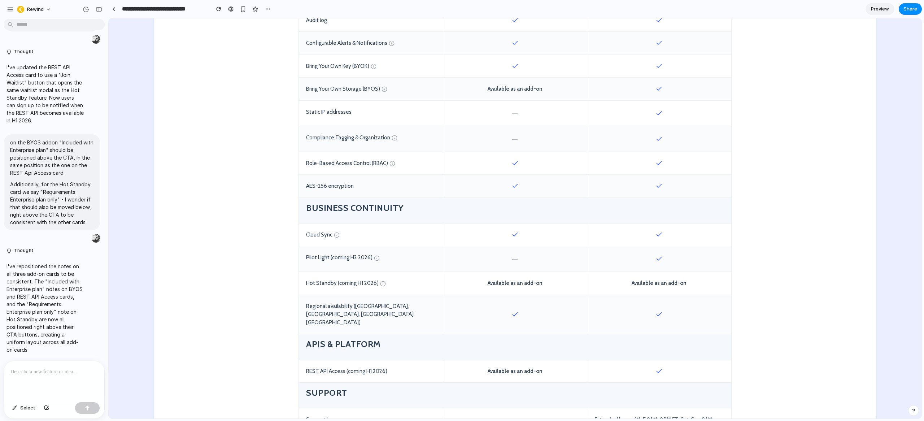
click at [528, 283] on div "Available as an add-on" at bounding box center [515, 283] width 144 height 23
click at [549, 283] on div "Available as an add-on" at bounding box center [515, 283] width 144 height 23
drag, startPoint x: 692, startPoint y: 286, endPoint x: 621, endPoint y: 284, distance: 70.7
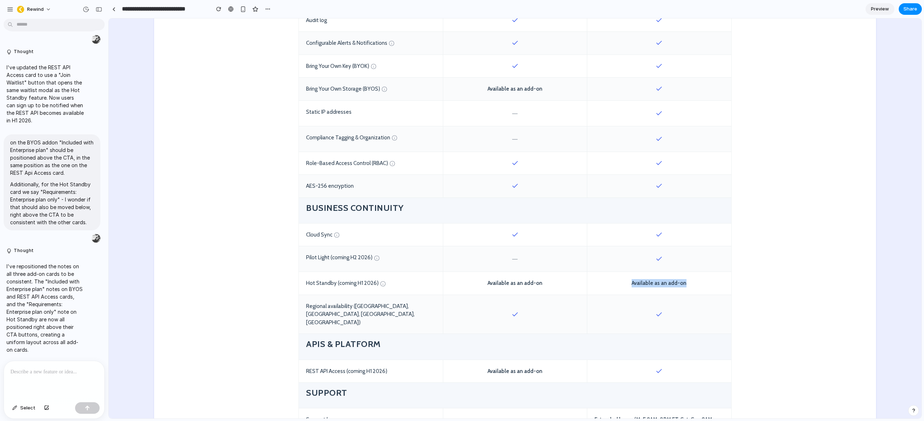
click at [621, 284] on div "Available as an add-on" at bounding box center [659, 283] width 144 height 23
click at [664, 280] on div "Available as an add-on" at bounding box center [659, 283] width 144 height 23
click at [680, 284] on div "Available as an add-on" at bounding box center [659, 283] width 144 height 23
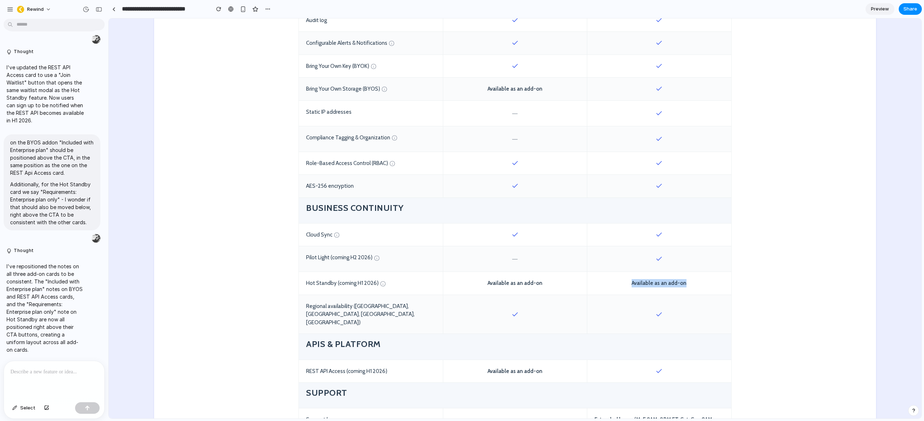
drag, startPoint x: 689, startPoint y: 283, endPoint x: 631, endPoint y: 284, distance: 58.5
click at [631, 284] on div "Available as an add-on" at bounding box center [659, 283] width 144 height 23
click at [648, 283] on div "Available as an add-on" at bounding box center [659, 283] width 144 height 23
drag, startPoint x: 693, startPoint y: 284, endPoint x: 303, endPoint y: 256, distance: 391.8
click at [303, 256] on div "Feature/Capability STANDARD Operational backup and recovery Start Free Trial EN…" at bounding box center [514, 85] width 433 height 901
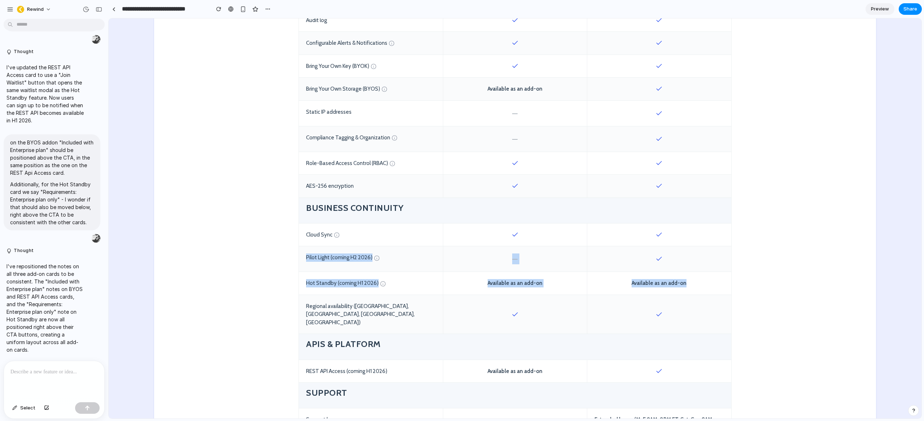
click at [704, 285] on div "Available as an add-on" at bounding box center [659, 283] width 144 height 23
drag, startPoint x: 712, startPoint y: 284, endPoint x: 305, endPoint y: 254, distance: 408.1
click at [305, 254] on div "Feature/Capability STANDARD Operational backup and recovery Start Free Trial EN…" at bounding box center [514, 85] width 433 height 901
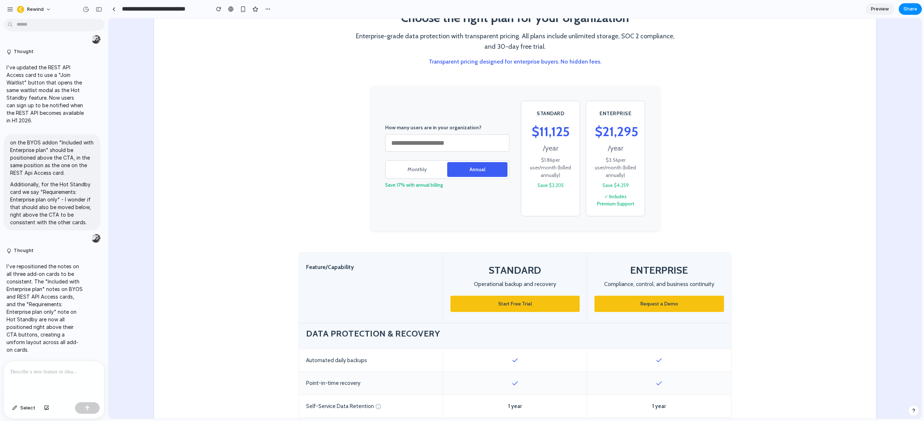
scroll to position [0, 0]
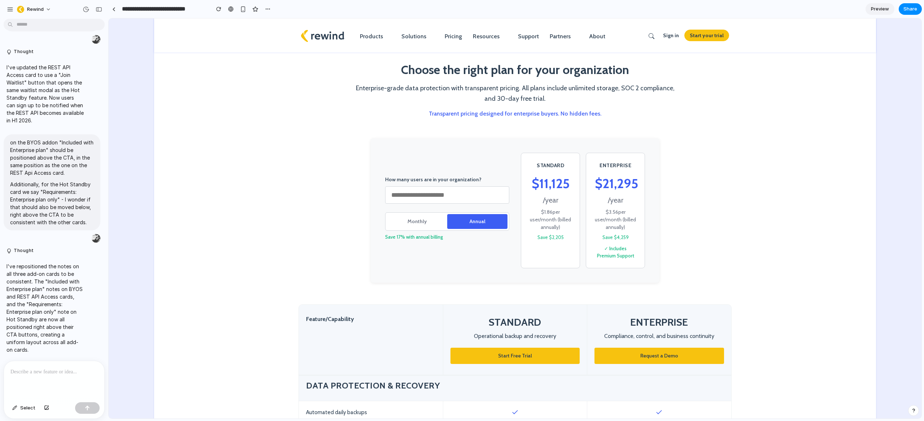
click at [886, 9] on span "Preview" at bounding box center [880, 8] width 18 height 7
